Goal: Task Accomplishment & Management: Manage account settings

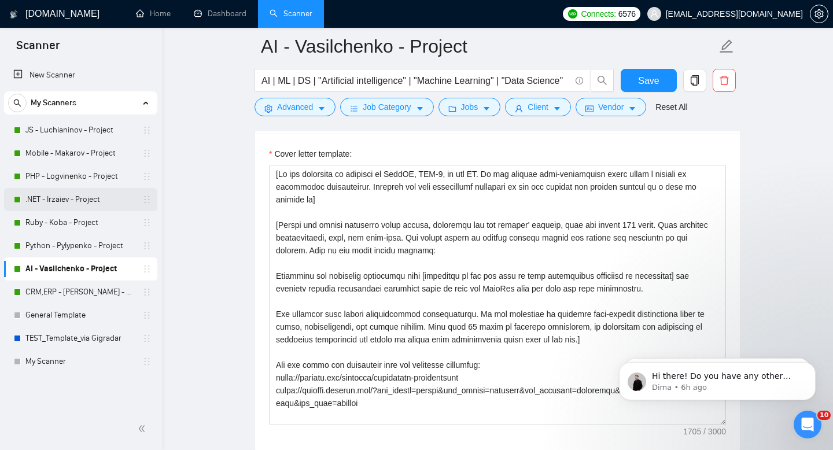
click at [75, 197] on link ".NET - Irzaiev - Project" at bounding box center [80, 199] width 110 height 23
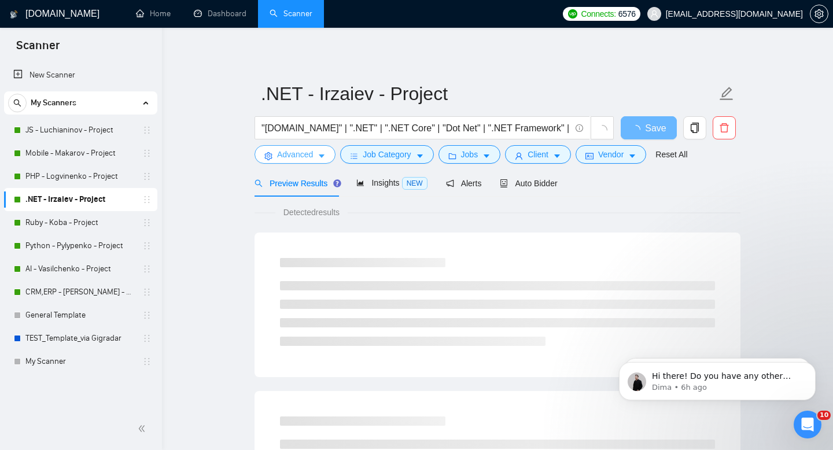
click at [315, 157] on button "Advanced" at bounding box center [294, 154] width 81 height 19
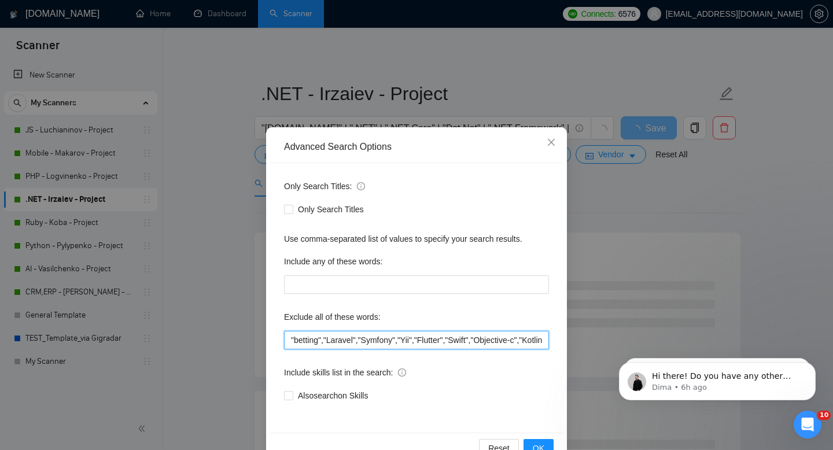
click at [290, 338] on input ""betting","Laravel","Symfony","Yii","Flutter","Swift","Objective-c","Kotlin","J…" at bounding box center [416, 340] width 265 height 19
paste input "Equity-Only"
click at [322, 340] on input ""Equity-Only","Equity-Only","betting","Laravel","Symfony","Yii","Flutter","Swif…" at bounding box center [416, 340] width 265 height 19
click at [290, 338] on input ""Equity Only","Equity-Only","betting","Laravel","Symfony","Yii","Flutter","Swif…" at bounding box center [416, 340] width 265 height 19
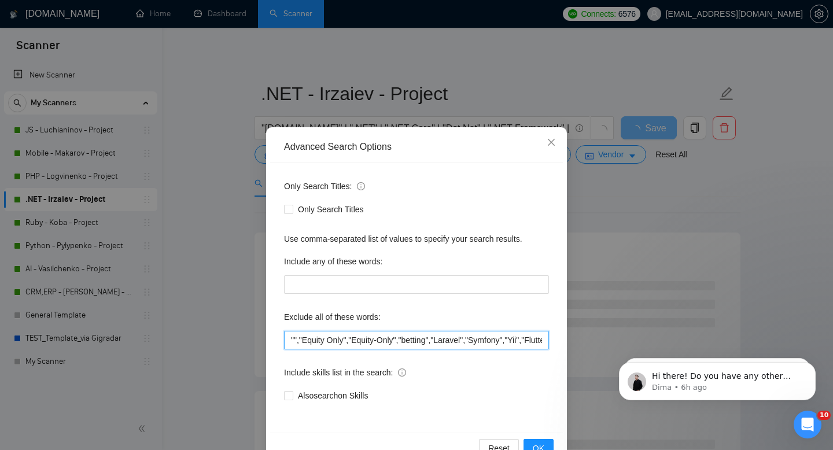
paste input "Equity-Only"
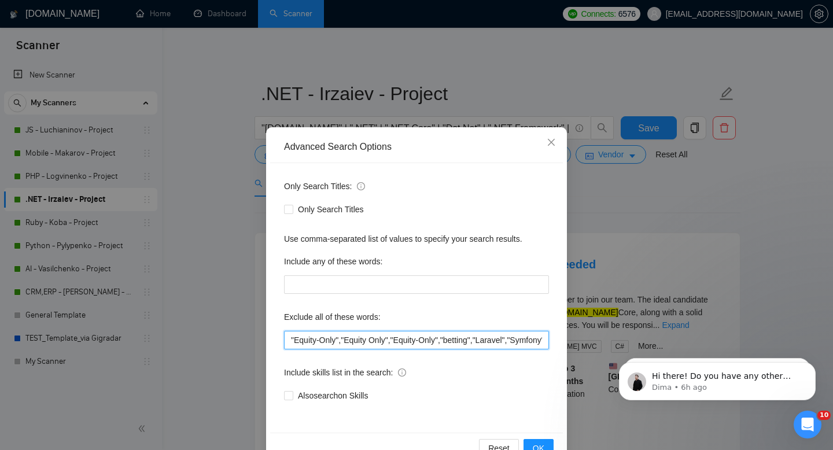
click at [320, 338] on input ""Equity-Only","Equity Only","Equity-Only","betting","Laravel","Symfony","Yii","…" at bounding box center [416, 340] width 265 height 19
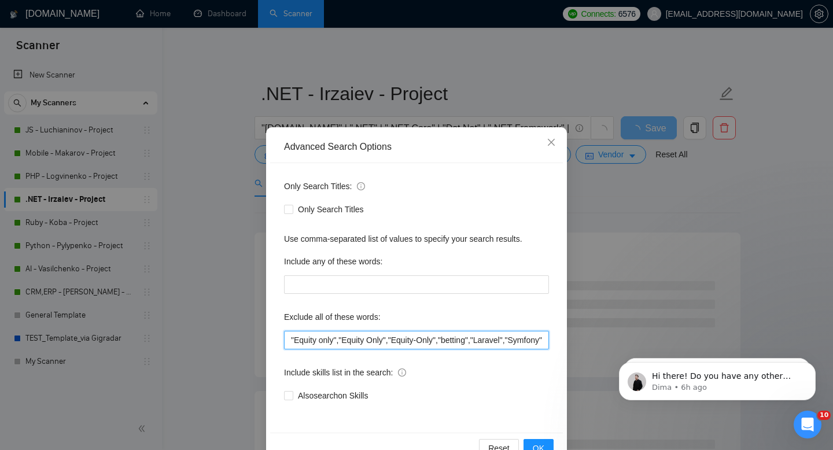
click at [298, 337] on input ""Equity only","Equity Only","Equity-Only","betting","Laravel","Symfony","Yii","…" at bounding box center [416, 340] width 265 height 19
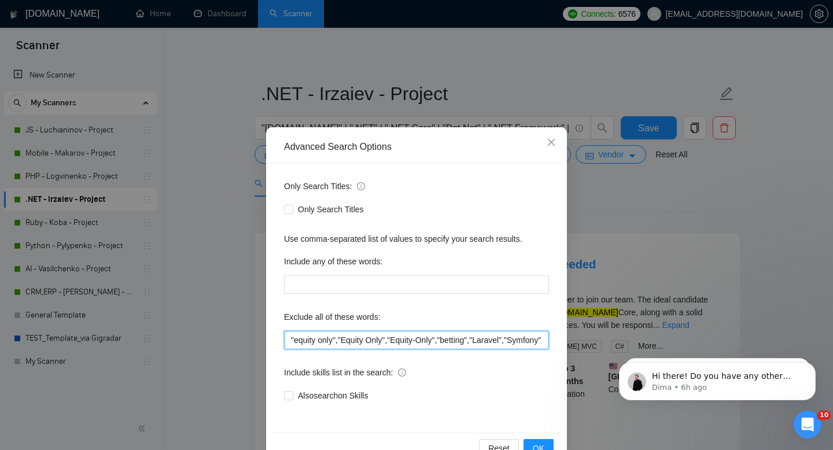
drag, startPoint x: 444, startPoint y: 339, endPoint x: 282, endPoint y: 340, distance: 162.0
click at [282, 340] on div "Only Search Titles: Only Search Titles Use comma-separated list of values to sp…" at bounding box center [416, 298] width 293 height 270
type input ""equity only","Equity Only","Equity-Only","betting","Laravel","Symfony","Yii","…"
click at [540, 447] on span "OK" at bounding box center [539, 448] width 12 height 13
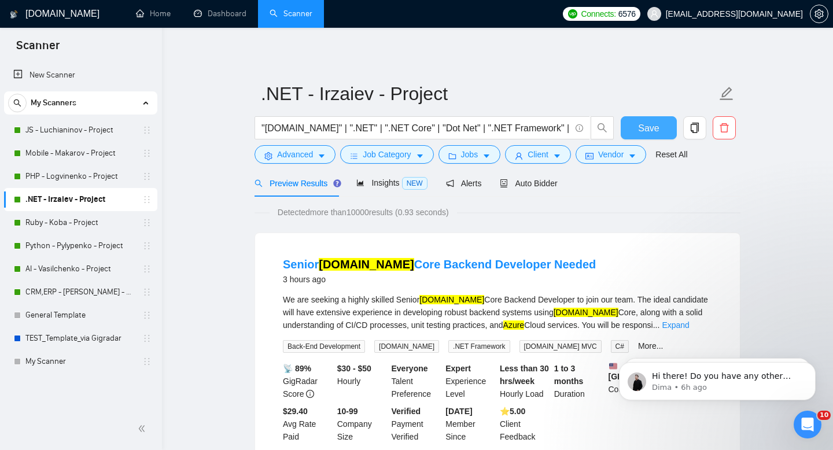
click at [654, 126] on span "Save" at bounding box center [648, 128] width 21 height 14
click at [80, 271] on link "AI - Vasilchenko - Project" at bounding box center [80, 268] width 110 height 23
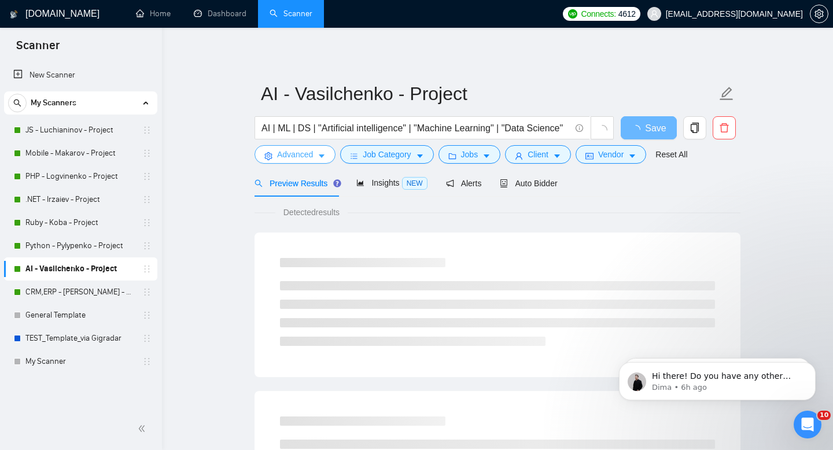
click at [312, 157] on span "Advanced" at bounding box center [295, 154] width 36 height 13
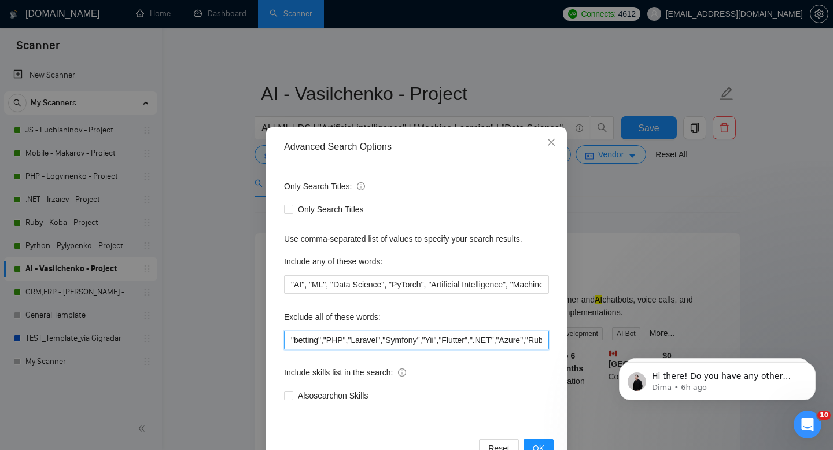
click at [289, 337] on input ""betting","PHP","Laravel","Symfony","Yii","Flutter",".NET","Azure","Ruby",,"CRM…" at bounding box center [416, 340] width 265 height 19
paste input ""equity only","Equity Only","Equity-Only","
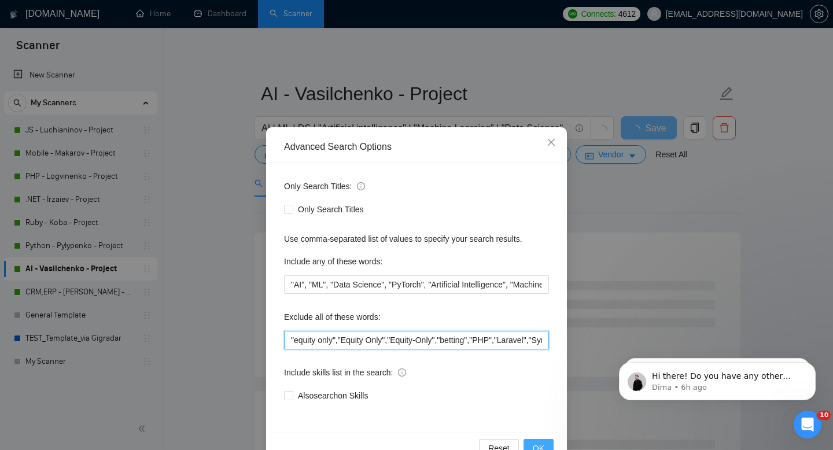
type input ""equity only","Equity Only","Equity-Only","betting","PHP","Laravel","Symfony","…"
click at [539, 445] on span "OK" at bounding box center [539, 448] width 12 height 13
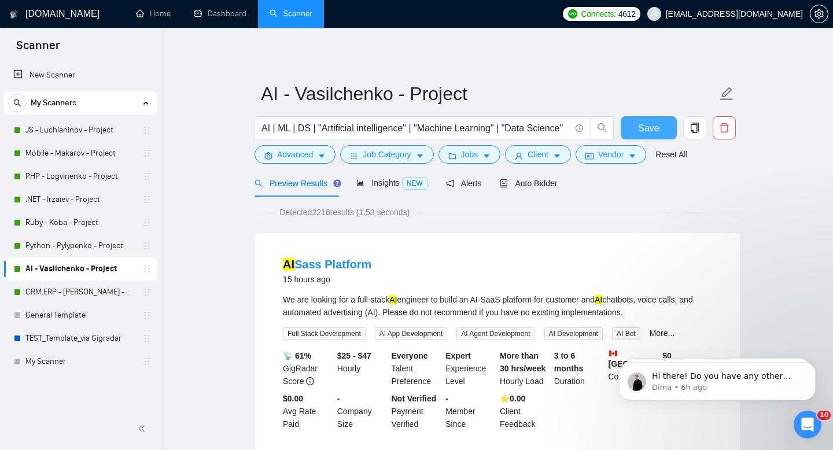
click at [644, 130] on span "Save" at bounding box center [648, 128] width 21 height 14
click at [74, 292] on link "CRM,ERP - [PERSON_NAME] - Project" at bounding box center [80, 292] width 110 height 23
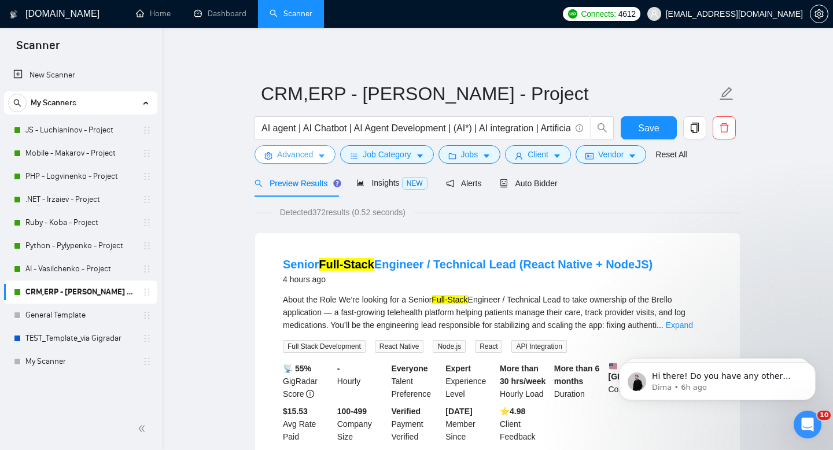
click at [310, 157] on span "Advanced" at bounding box center [295, 154] width 36 height 13
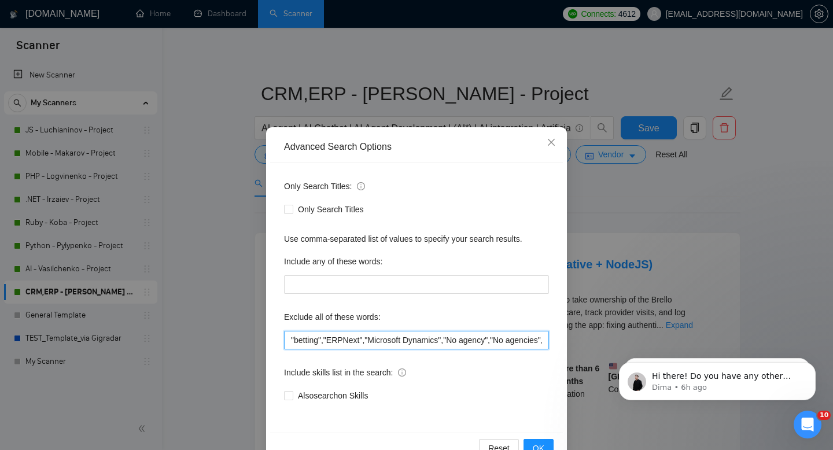
click at [290, 338] on input ""betting","ERPNext","Microsoft Dynamics","No agency","No agencies","No Agencies…" at bounding box center [416, 340] width 265 height 19
paste input ""equity only","Equity Only","Equity-Only","
type input ""equity only","Equity Only","Equity-Only","betting","ERPNext","Microsoft Dynami…"
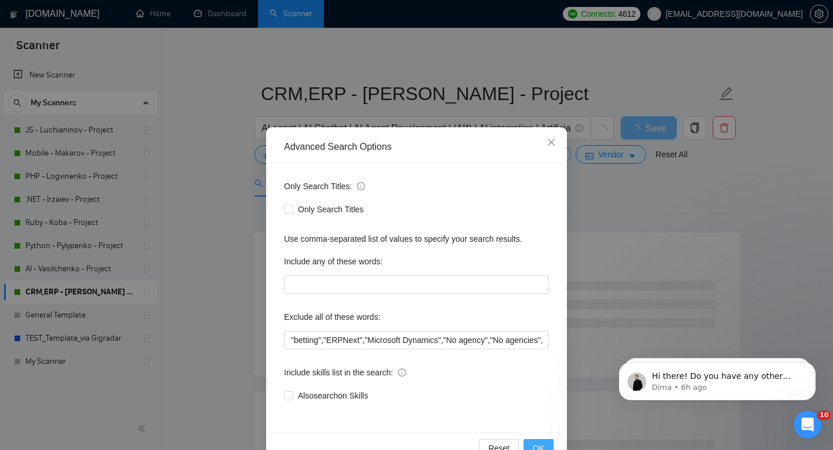
click at [540, 444] on span "OK" at bounding box center [539, 448] width 12 height 13
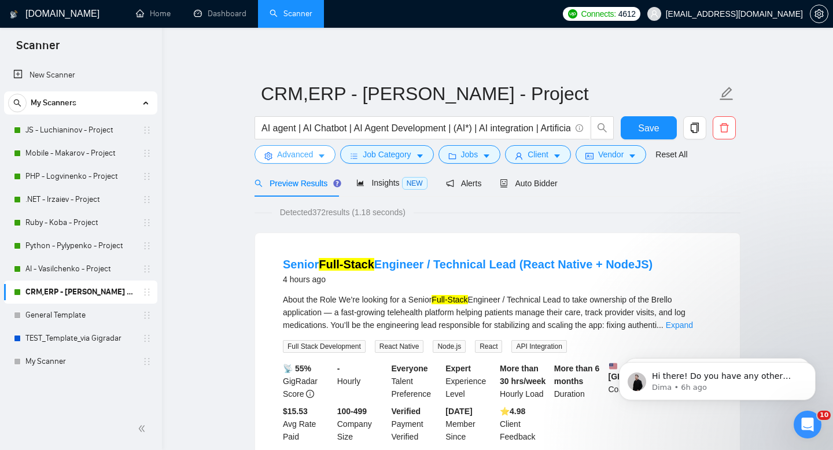
click at [319, 162] on button "Advanced" at bounding box center [294, 154] width 81 height 19
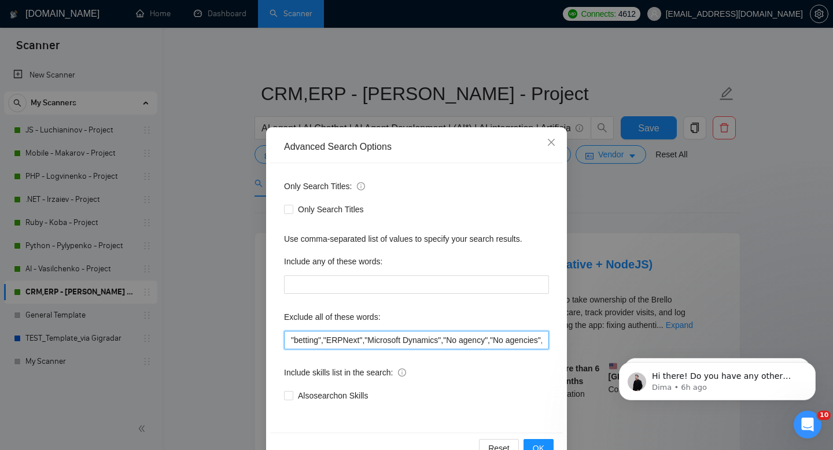
click at [289, 339] on input ""betting","ERPNext","Microsoft Dynamics","No agency","No agencies","No Agencies…" at bounding box center [416, 340] width 265 height 19
paste input ""equity only","Equity Only","Equity-Only","
type input ""equity only","Equity Only","Equity-Only","betting","ERPNext","Microsoft Dynami…"
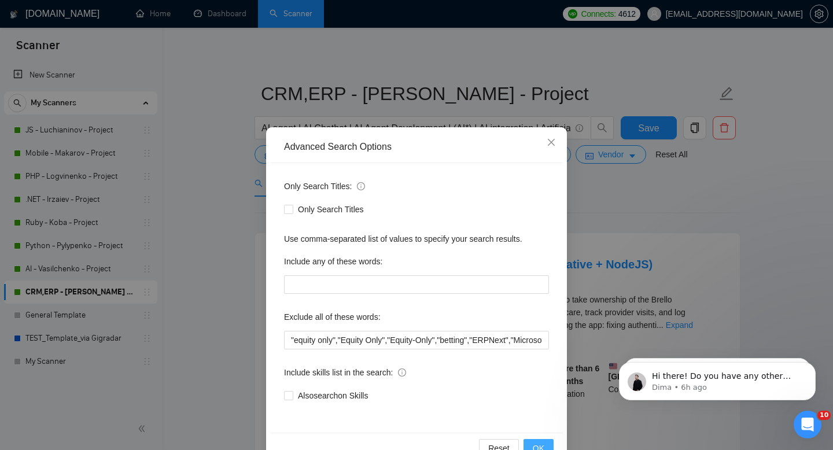
click at [533, 441] on button "OK" at bounding box center [538, 448] width 30 height 19
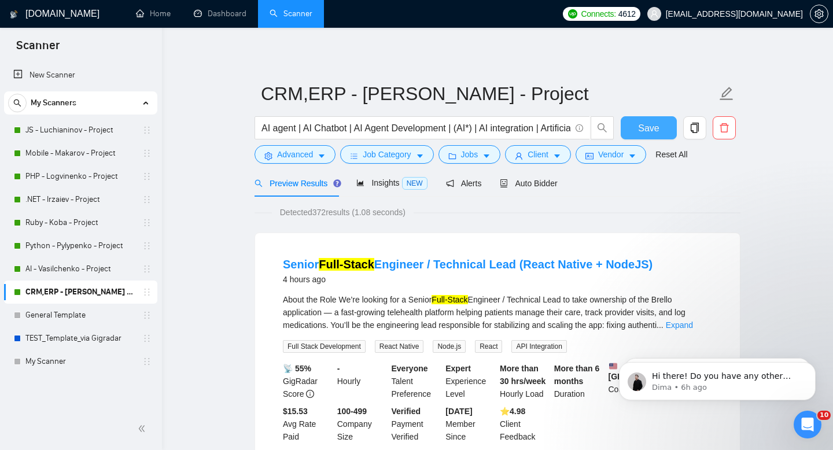
click at [638, 130] on span "Save" at bounding box center [648, 128] width 21 height 14
click at [316, 158] on button "Advanced" at bounding box center [294, 154] width 81 height 19
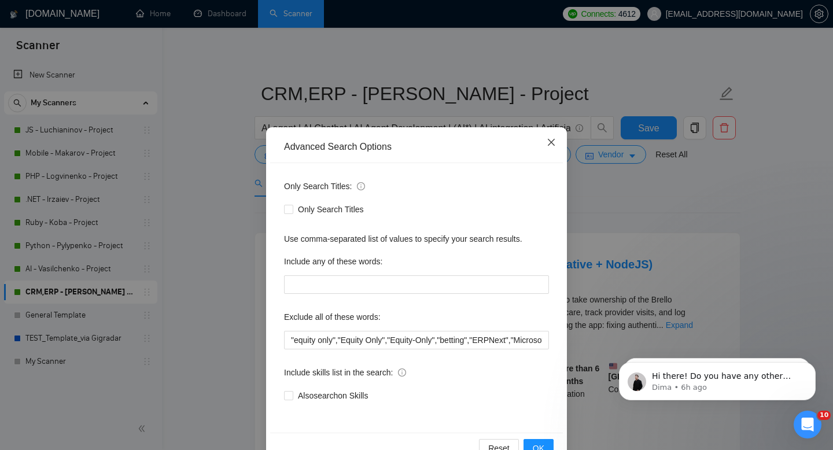
click at [549, 143] on icon "close" at bounding box center [551, 142] width 9 height 9
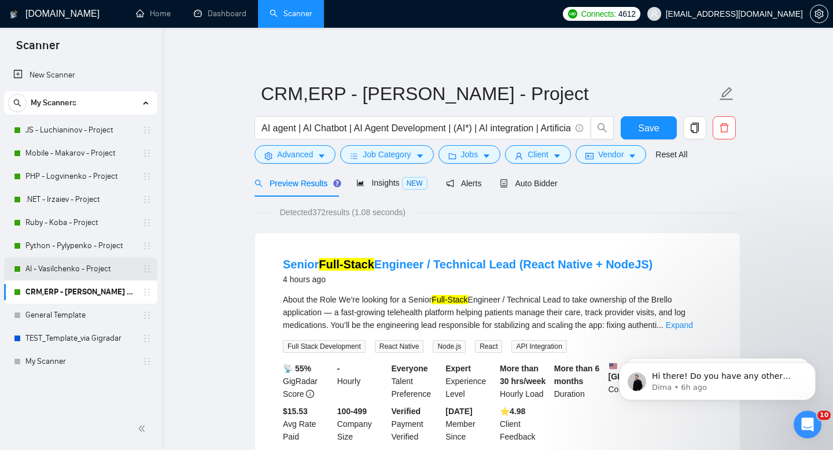
click at [72, 271] on link "AI - Vasilchenko - Project" at bounding box center [80, 268] width 110 height 23
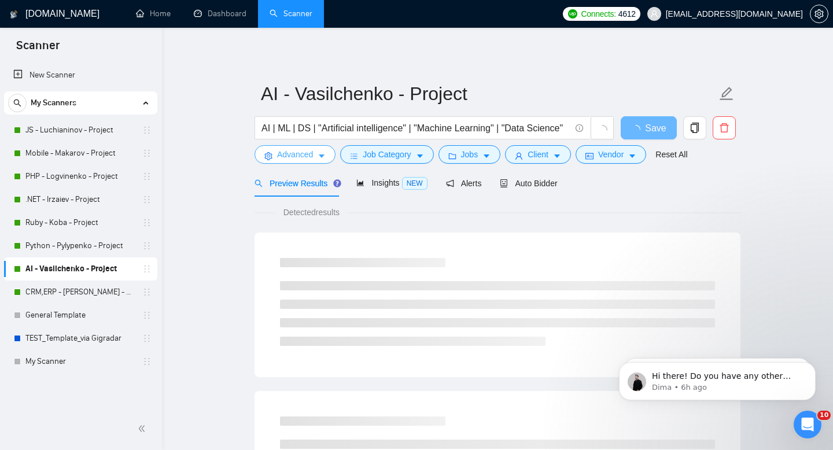
click at [285, 149] on span "Advanced" at bounding box center [295, 154] width 36 height 13
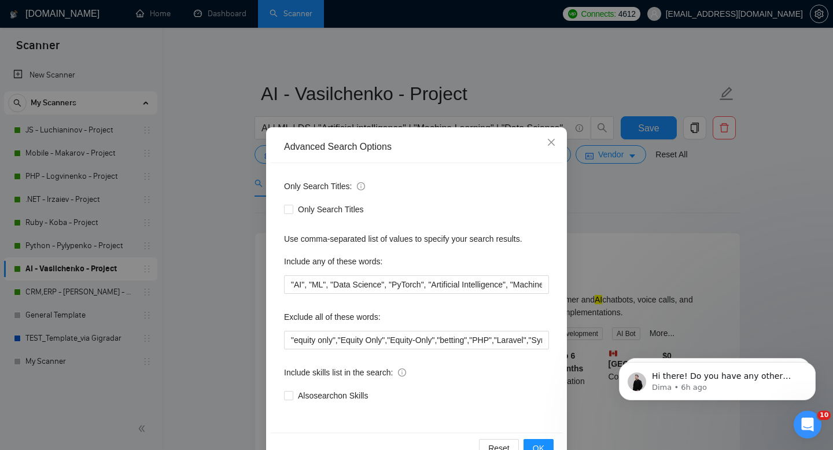
click at [224, 298] on div "Advanced Search Options Only Search Titles: Only Search Titles Use comma-separa…" at bounding box center [416, 225] width 833 height 450
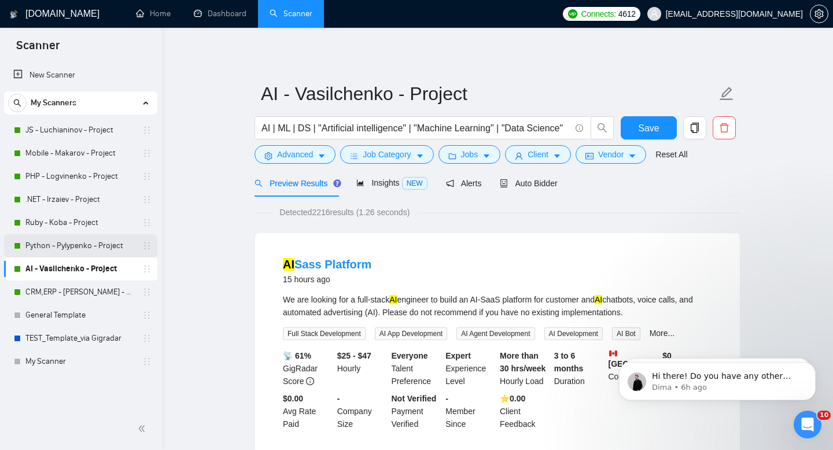
click at [87, 247] on link "Python - Pylypenko - Project" at bounding box center [80, 245] width 110 height 23
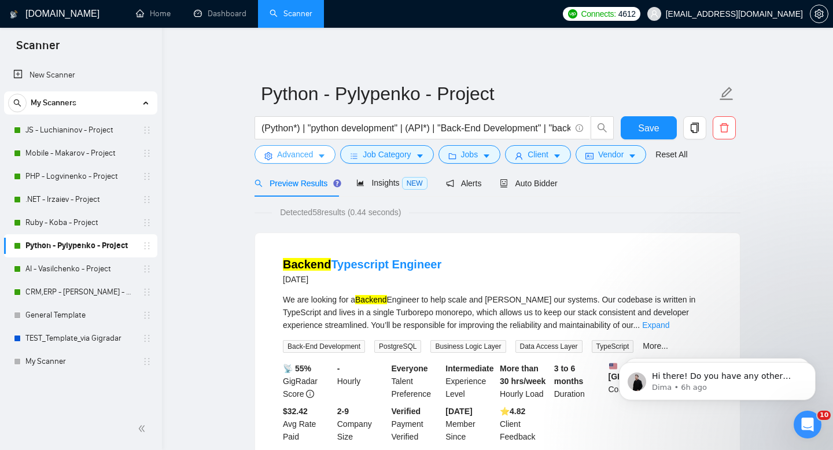
click at [312, 156] on span "Advanced" at bounding box center [295, 154] width 36 height 13
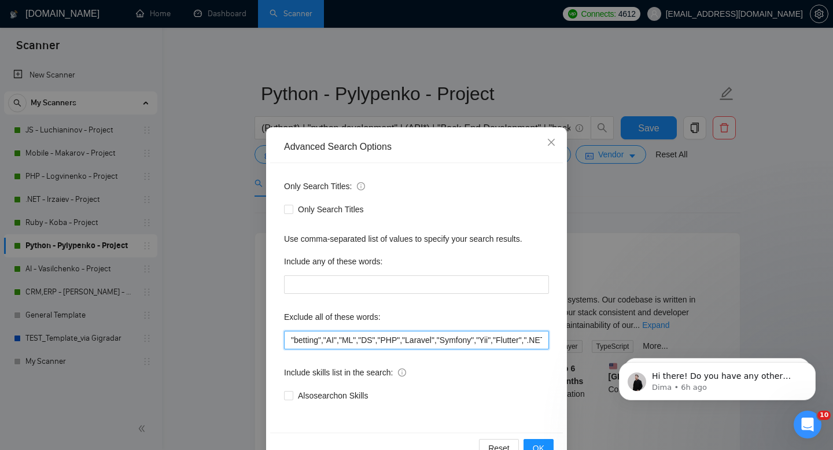
click at [290, 338] on input ""betting","AI","ML","DS","PHP","Laravel","Symfony","Yii","Flutter",".NET","Azur…" at bounding box center [416, 340] width 265 height 19
paste input ""equity only","Equity Only","Equity-Only","
type input ""equity only","Equity Only","Equity-Only","betting","AI","ML","DS","PHP","Larav…"
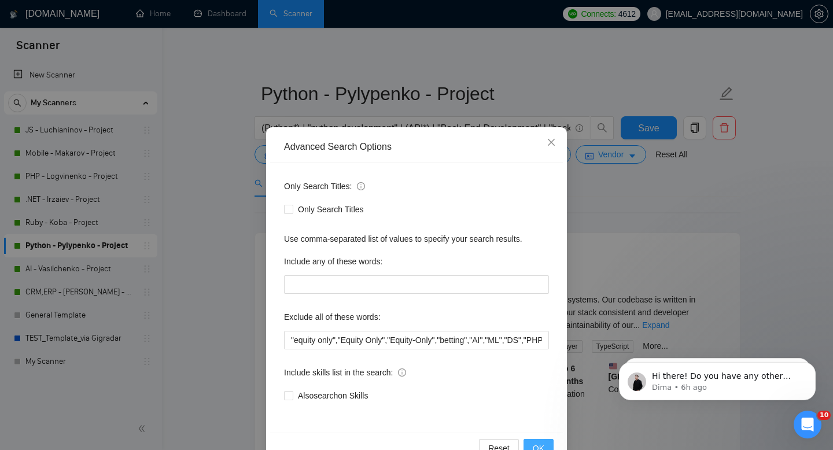
click at [540, 442] on span "OK" at bounding box center [539, 448] width 12 height 13
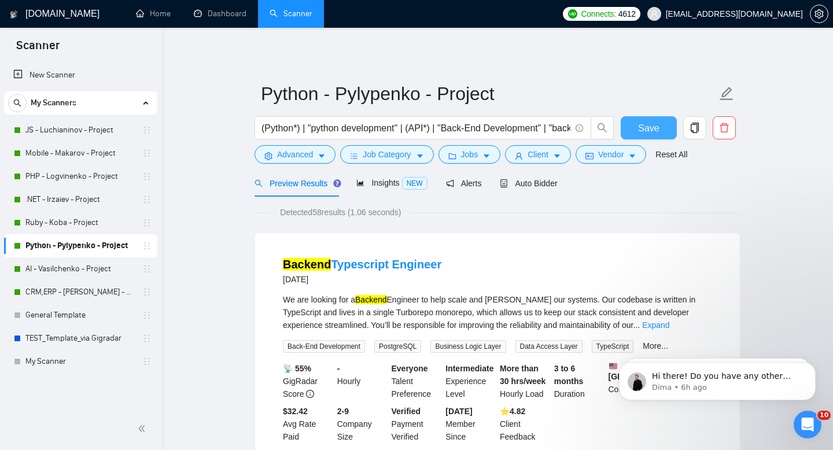
click at [647, 126] on span "Save" at bounding box center [648, 128] width 21 height 14
click at [60, 223] on link "Ruby - Koba - Project" at bounding box center [80, 222] width 110 height 23
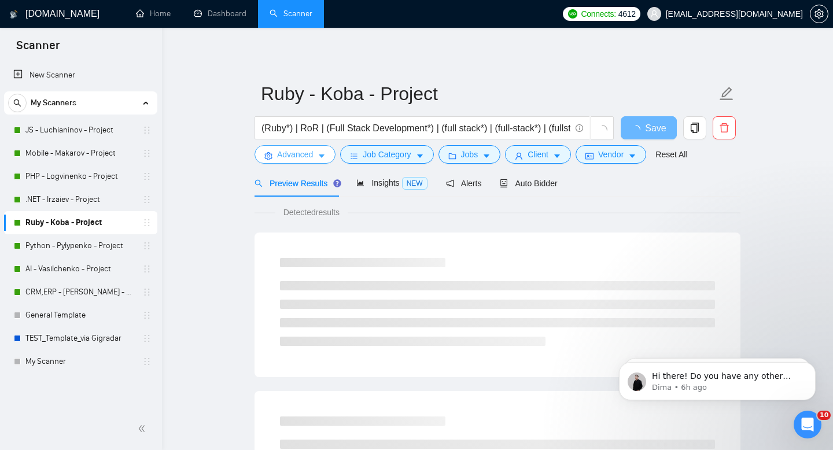
click at [298, 154] on span "Advanced" at bounding box center [295, 154] width 36 height 13
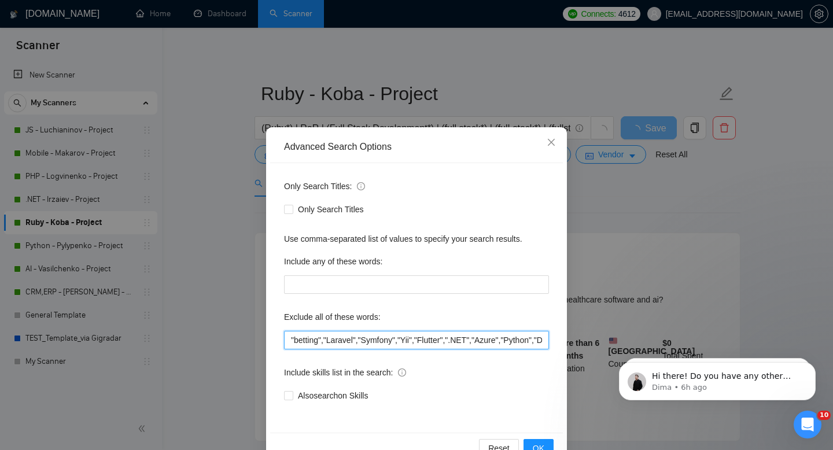
click at [289, 336] on input ""betting","Laravel","Symfony","Yii","Flutter",".NET","Azure","Python","Django",…" at bounding box center [416, 340] width 265 height 19
paste input ""equity only","Equity Only","Equity-Only","
type input ""equity only","Equity Only","Equity-Only","betting","Laravel","Symfony","Yii","…"
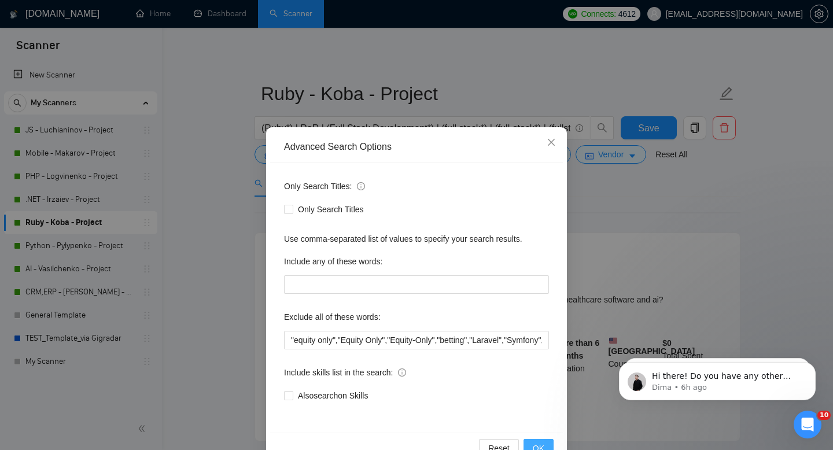
click at [539, 444] on span "OK" at bounding box center [539, 448] width 12 height 13
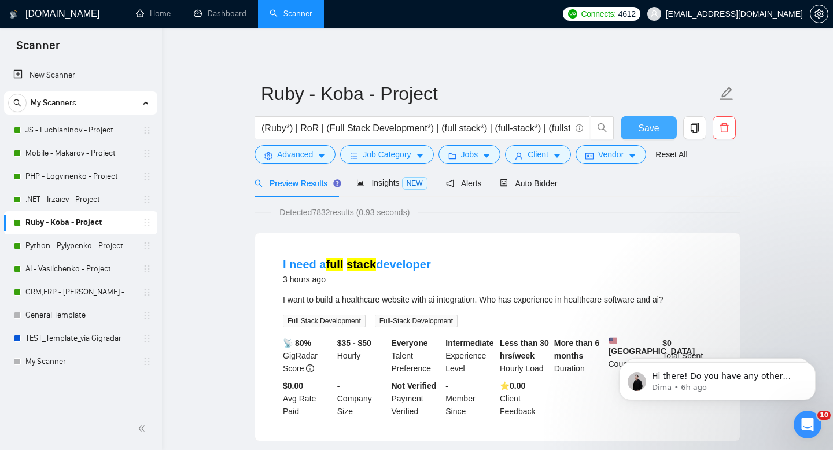
click at [651, 130] on span "Save" at bounding box center [648, 128] width 21 height 14
click at [58, 202] on link ".NET - Irzaiev - Project" at bounding box center [80, 199] width 110 height 23
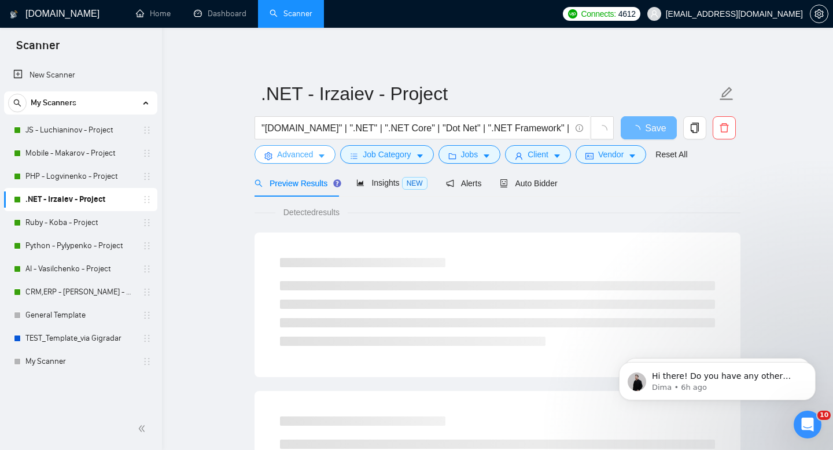
click at [307, 156] on span "Advanced" at bounding box center [295, 154] width 36 height 13
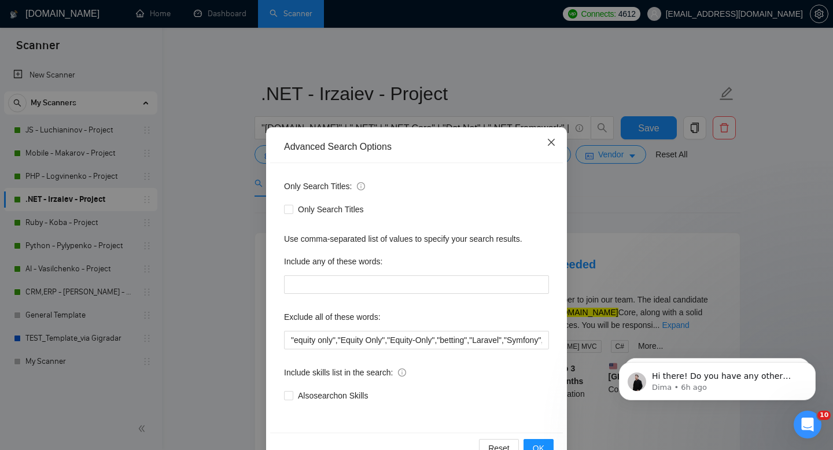
click at [549, 144] on icon "close" at bounding box center [551, 142] width 7 height 7
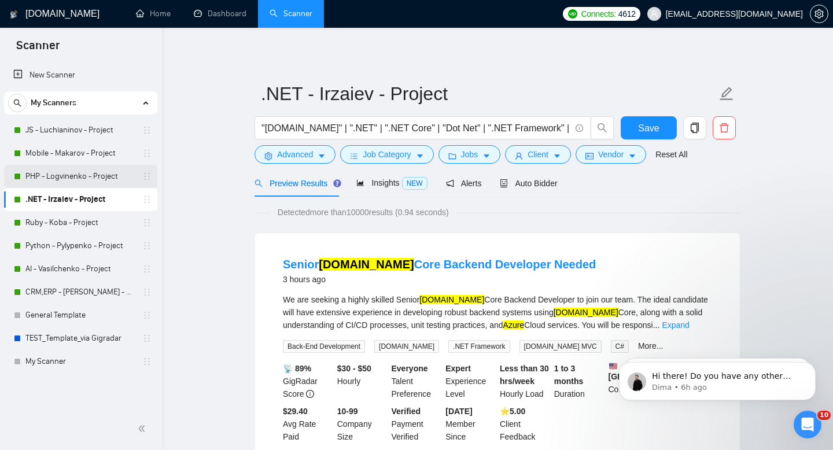
click at [64, 172] on link "PHP - Logvinenko - Project" at bounding box center [80, 176] width 110 height 23
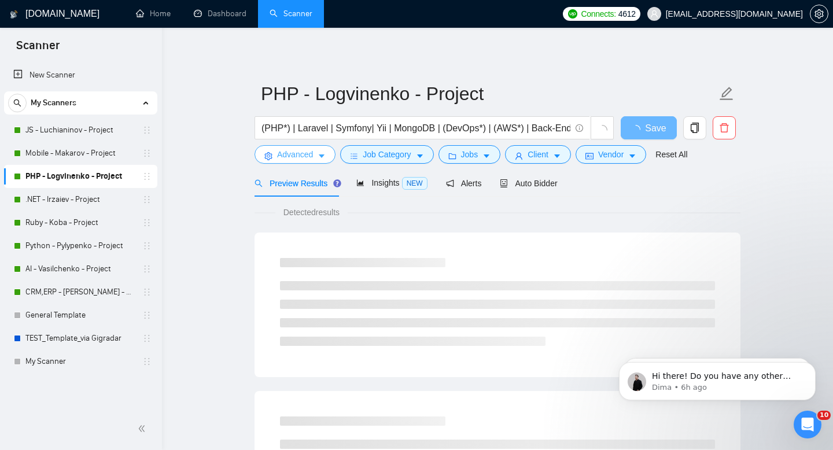
click at [309, 158] on span "Advanced" at bounding box center [295, 154] width 36 height 13
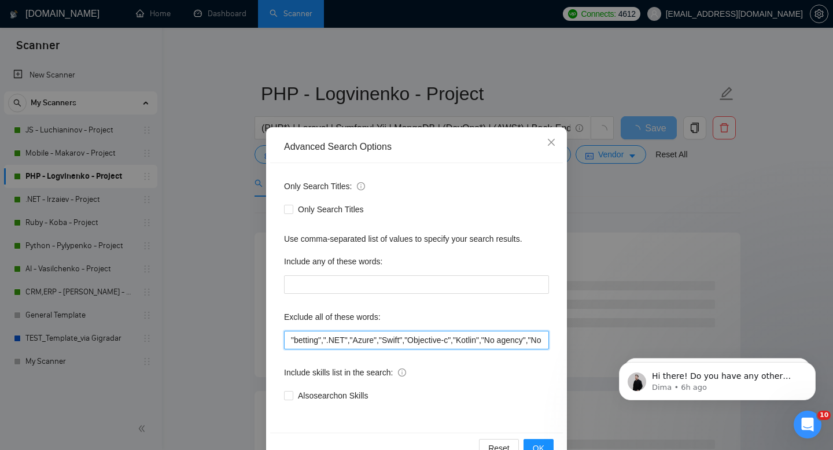
click at [290, 340] on input ""betting",".NET","Azure","Swift","Objective-c","Kotlin","No agency","No agencie…" at bounding box center [416, 340] width 265 height 19
paste input ""equity only","Equity Only","Equity-Only","
type input ""equity only","Equity Only","Equity-Only","betting",".NET","Azure","Swift","Obj…"
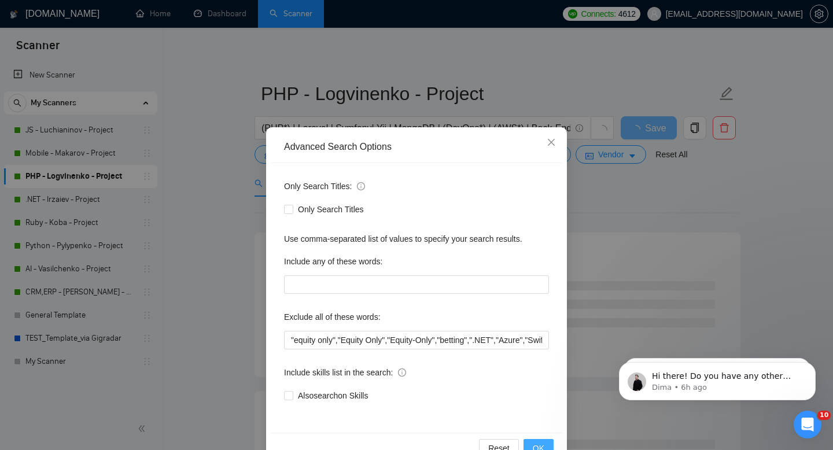
click at [540, 447] on span "OK" at bounding box center [539, 448] width 12 height 13
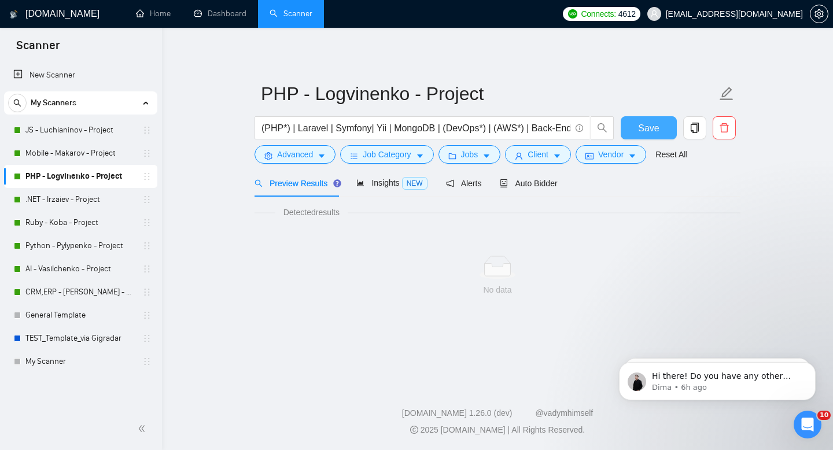
click at [643, 132] on span "Save" at bounding box center [648, 128] width 21 height 14
click at [307, 154] on span "Advanced" at bounding box center [295, 154] width 36 height 13
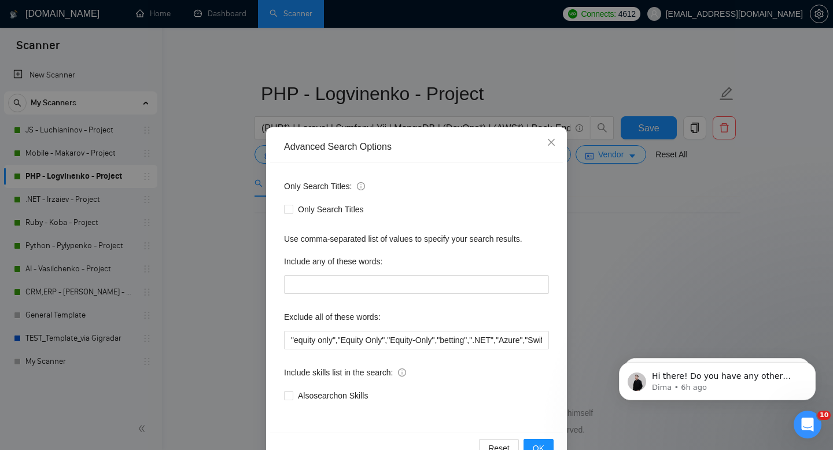
click at [228, 168] on div "Advanced Search Options Only Search Titles: Only Search Titles Use comma-separa…" at bounding box center [416, 225] width 833 height 450
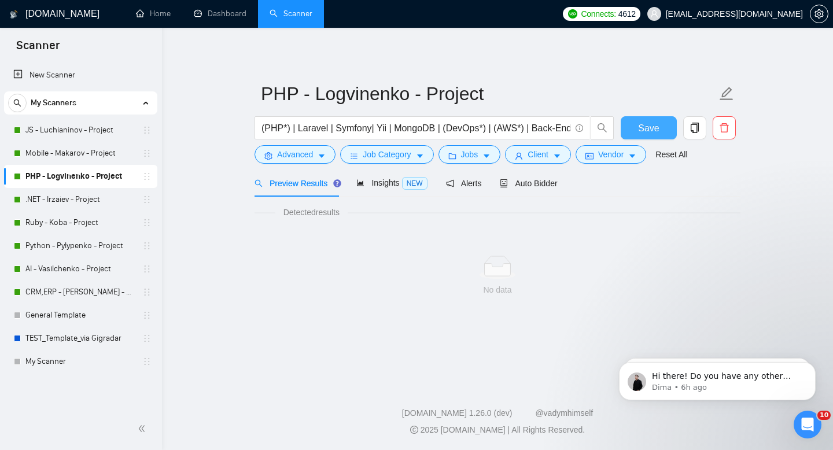
click at [655, 128] on span "Save" at bounding box center [648, 128] width 21 height 14
click at [68, 149] on link "Mobile - Makarov - Project" at bounding box center [80, 153] width 110 height 23
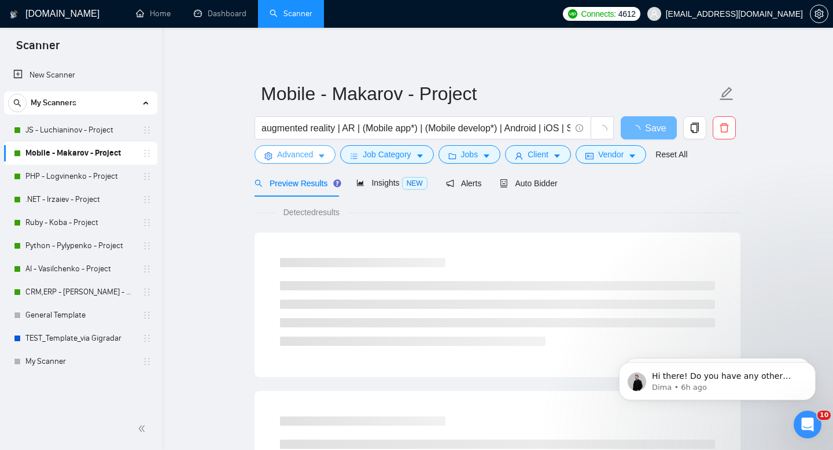
click at [304, 160] on span "Advanced" at bounding box center [295, 154] width 36 height 13
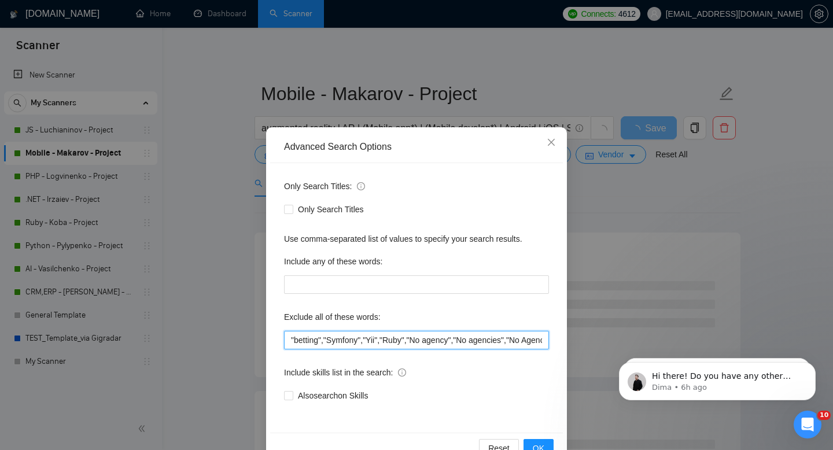
click at [288, 338] on input ""betting","Symfony","Yii","Ruby","No agency","No agencies","No Agencies!","(No …" at bounding box center [416, 340] width 265 height 19
paste input ""equity only","Equity Only","Equity-Only","
type input ""equity only","Equity Only","Equity-Only","betting","Symfony","Yii","Ruby","No …"
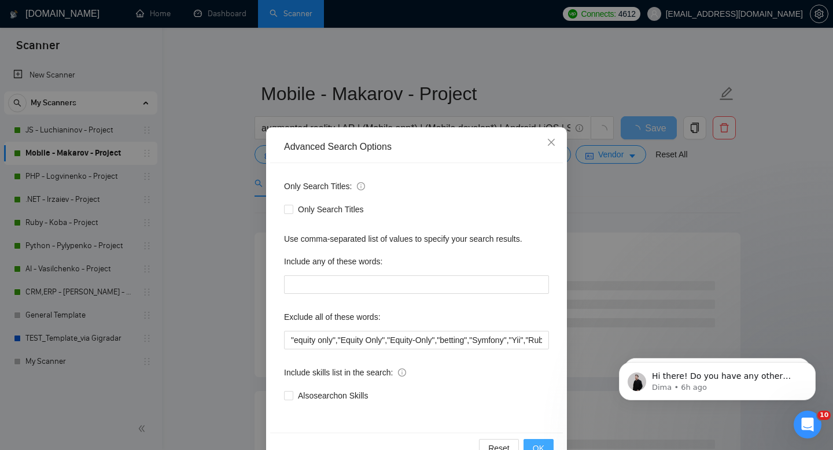
click at [538, 442] on span "OK" at bounding box center [539, 448] width 12 height 13
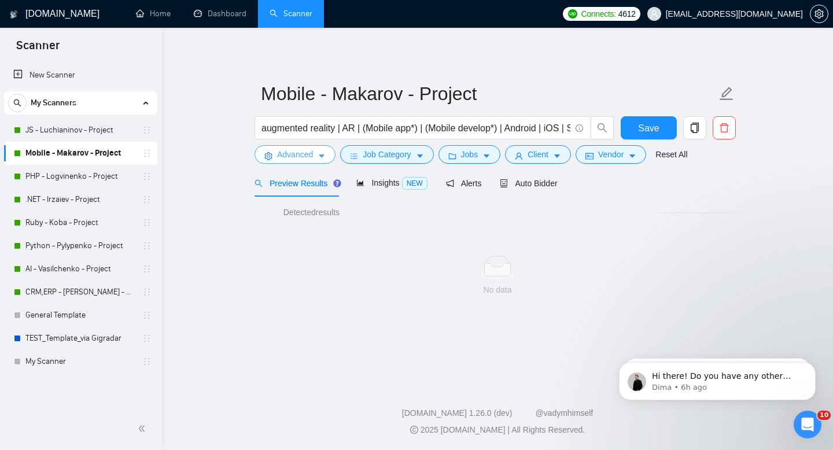
click at [322, 152] on span "caret-down" at bounding box center [322, 156] width 8 height 9
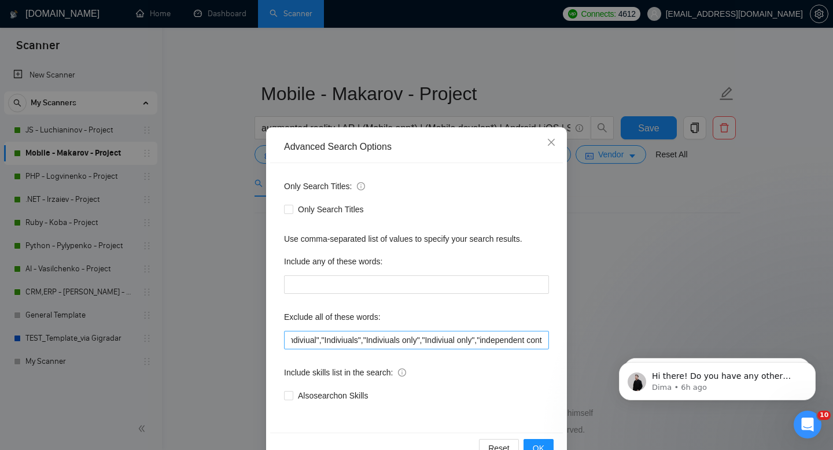
scroll to position [0, 2022]
click at [540, 445] on span "OK" at bounding box center [539, 448] width 12 height 13
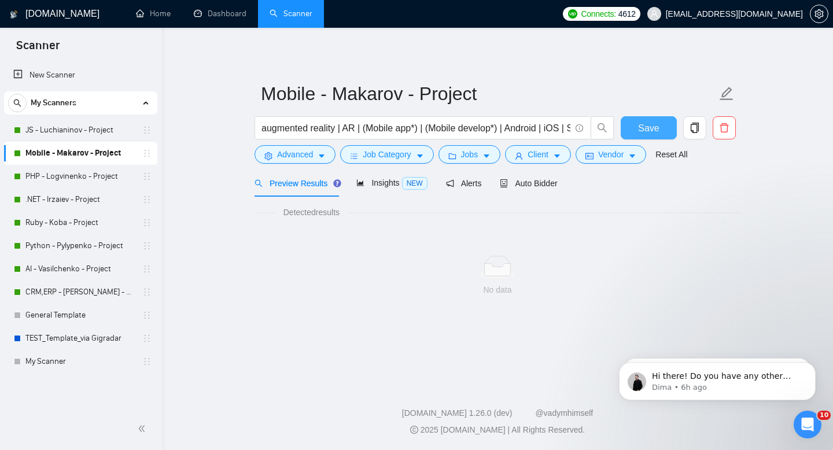
click at [643, 131] on span "Save" at bounding box center [648, 128] width 21 height 14
click at [62, 130] on link "JS - Luchianinov - Project" at bounding box center [80, 130] width 110 height 23
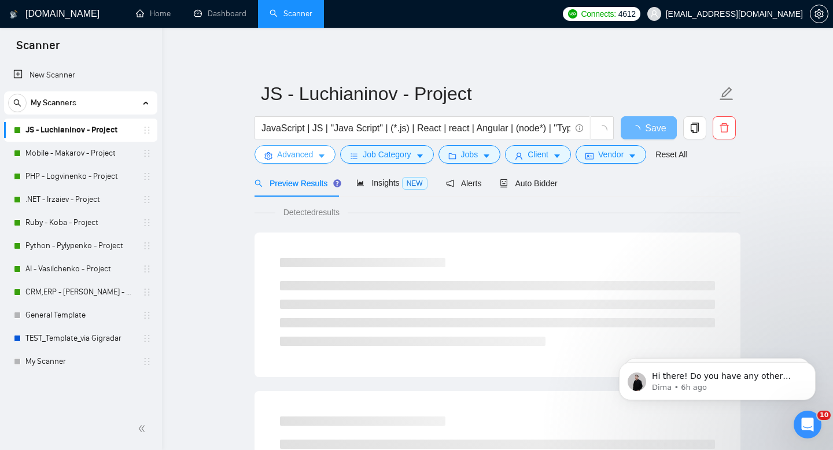
click at [314, 158] on button "Advanced" at bounding box center [294, 154] width 81 height 19
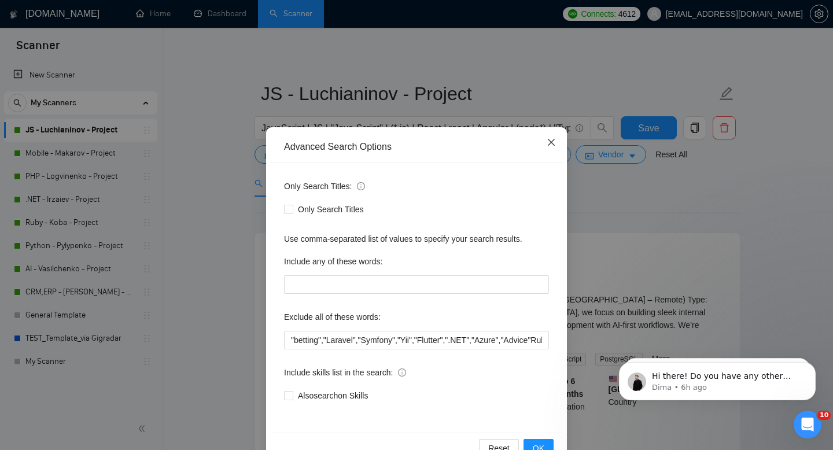
click at [550, 139] on icon "close" at bounding box center [551, 142] width 9 height 9
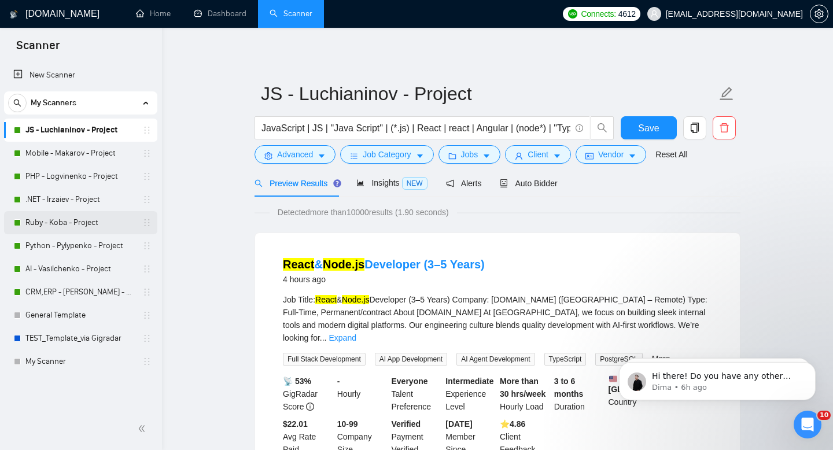
click at [84, 220] on link "Ruby - Koba - Project" at bounding box center [80, 222] width 110 height 23
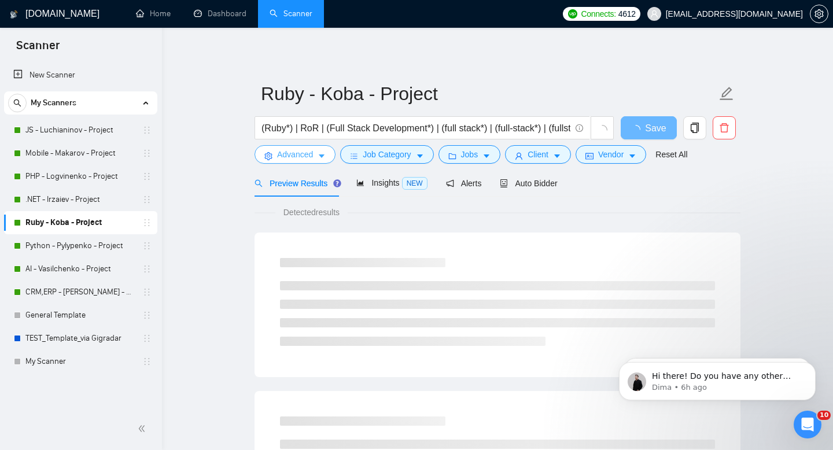
click at [305, 154] on span "Advanced" at bounding box center [295, 154] width 36 height 13
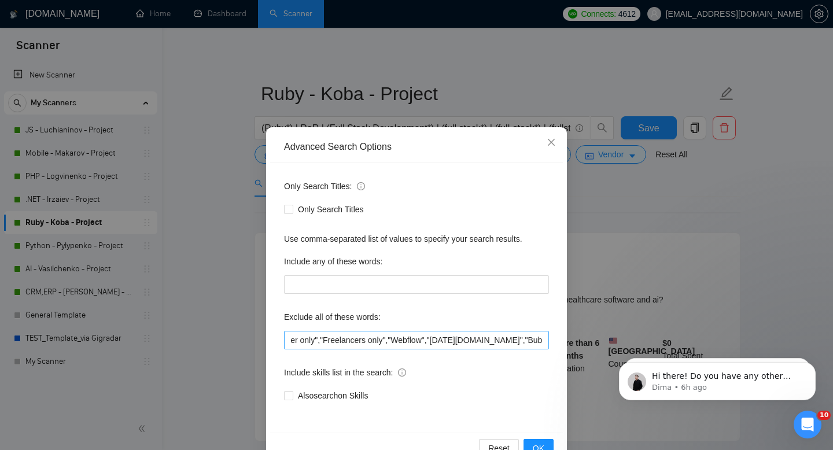
scroll to position [0, 906]
click at [422, 339] on input ""equity only","Equity Only","Equity-Only","betting","Laravel","Symfony","Yii","…" at bounding box center [416, 340] width 265 height 19
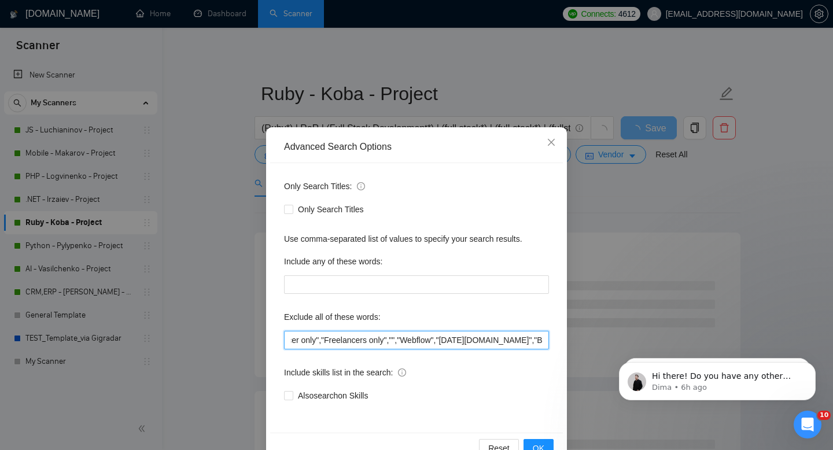
paste input "Individual only"
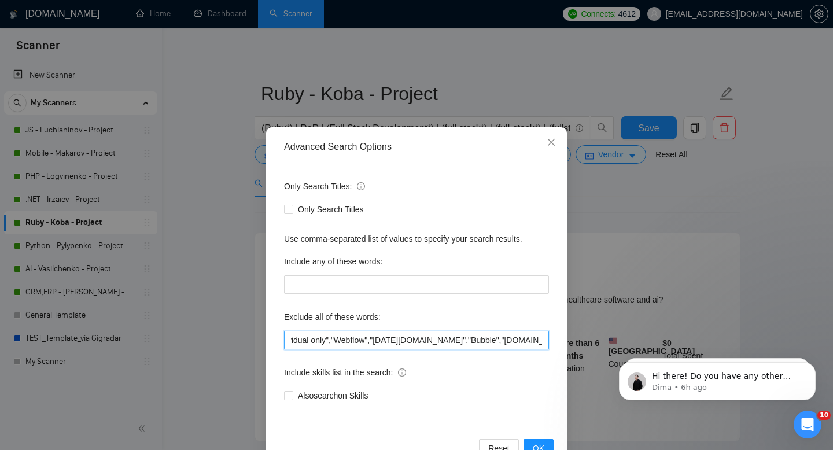
scroll to position [0, 1019]
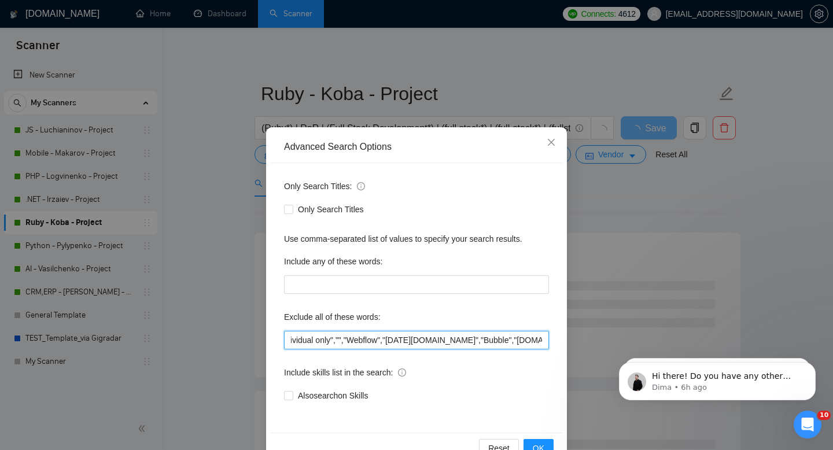
paste input "Individual only"
click at [410, 340] on input ""equity only","Equity Only","Equity-Only","betting","Laravel","Symfony","Yii","…" at bounding box center [416, 340] width 265 height 19
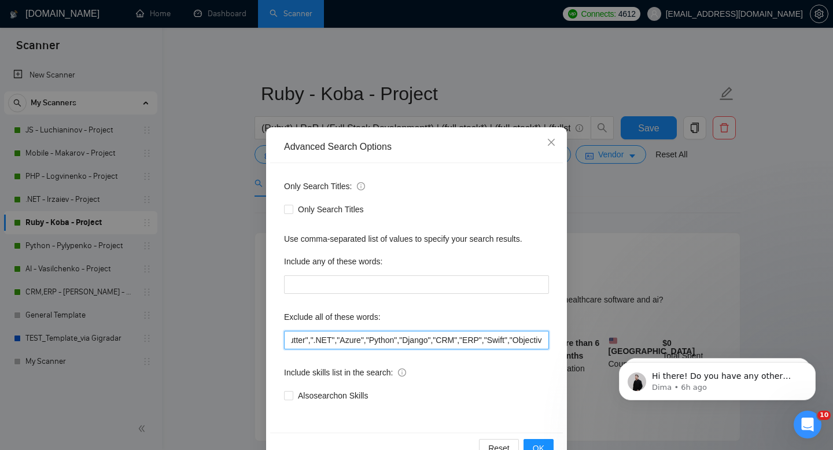
scroll to position [0, 0]
drag, startPoint x: 444, startPoint y: 339, endPoint x: 278, endPoint y: 339, distance: 166.6
click at [278, 339] on div "Only Search Titles: Only Search Titles Use comma-separated list of values to sp…" at bounding box center [416, 298] width 293 height 270
type input ""equity only","Equity Only","Equity-Only","betting","Laravel","Symfony","Yii","…"
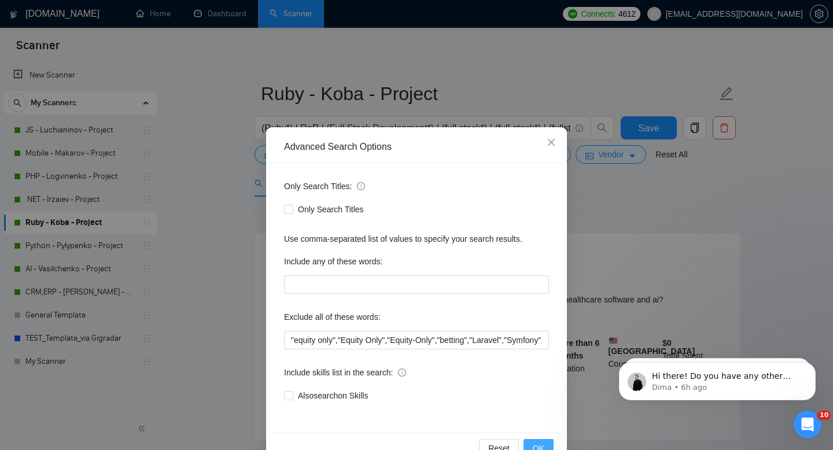
click at [538, 444] on span "OK" at bounding box center [539, 448] width 12 height 13
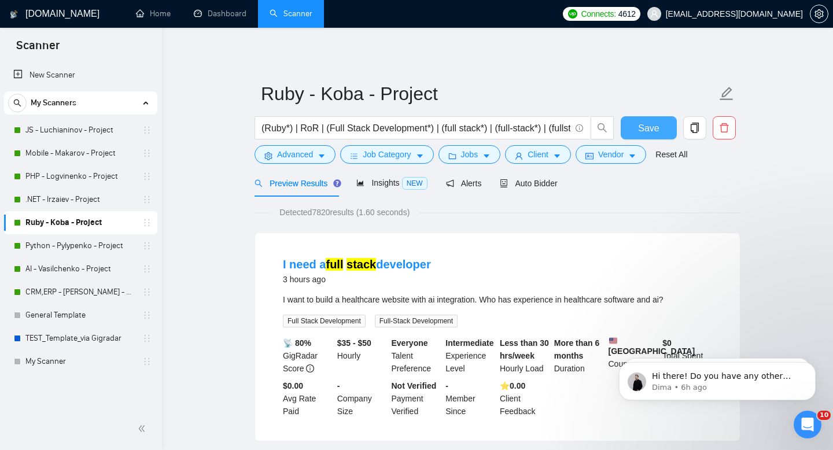
click at [643, 127] on span "Save" at bounding box center [648, 128] width 21 height 14
click at [71, 132] on link "JS - Luchianinov - Project" at bounding box center [80, 130] width 110 height 23
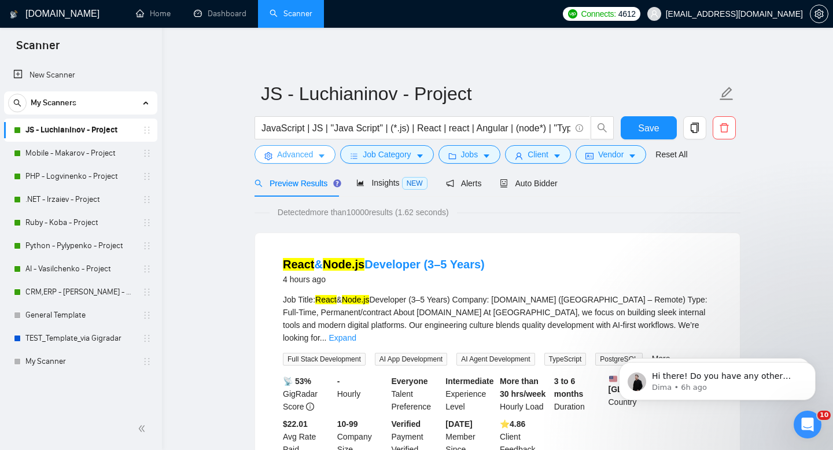
click at [312, 161] on button "Advanced" at bounding box center [294, 154] width 81 height 19
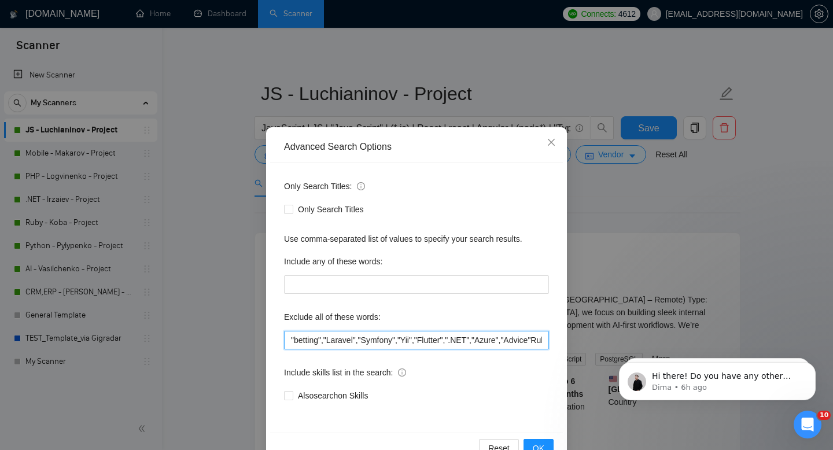
click at [289, 337] on input ""betting","Laravel","Symfony","Yii","Flutter",".NET","Azure","Advice"Ruby","Pyt…" at bounding box center [416, 340] width 265 height 19
paste input ""equity only","Equity Only","Equity-Only","
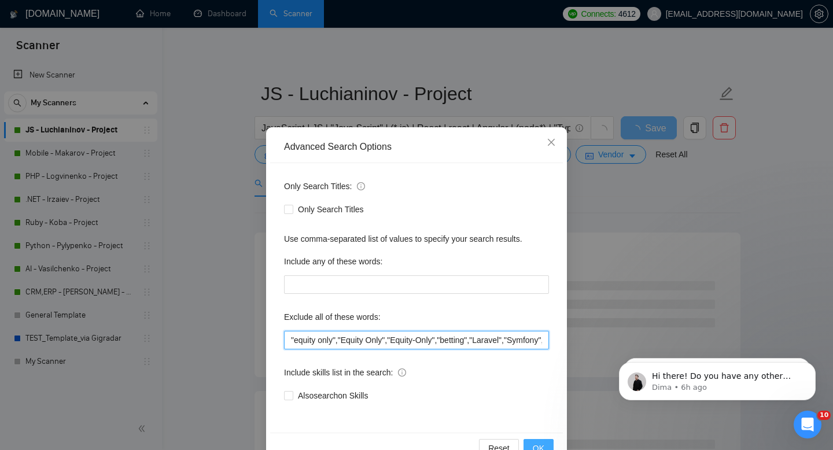
type input ""equity only","Equity Only","Equity-Only","betting","Laravel","Symfony","Yii","…"
click at [542, 443] on span "OK" at bounding box center [539, 448] width 12 height 13
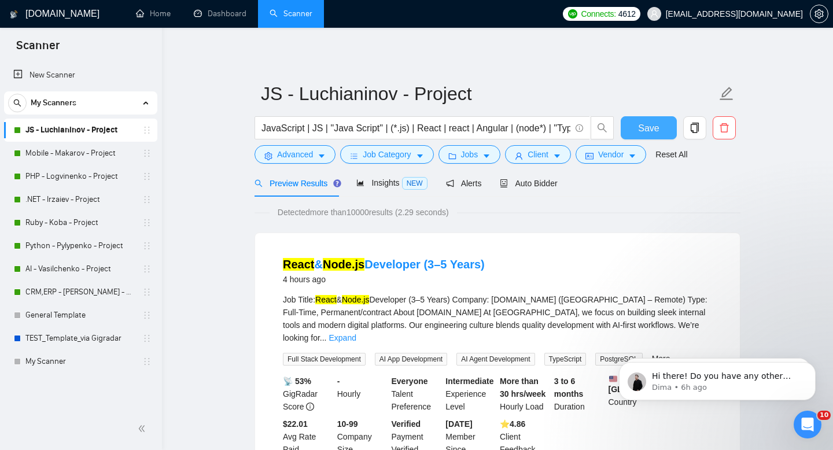
click at [649, 130] on span "Save" at bounding box center [648, 128] width 21 height 14
